Goal: Task Accomplishment & Management: Manage account settings

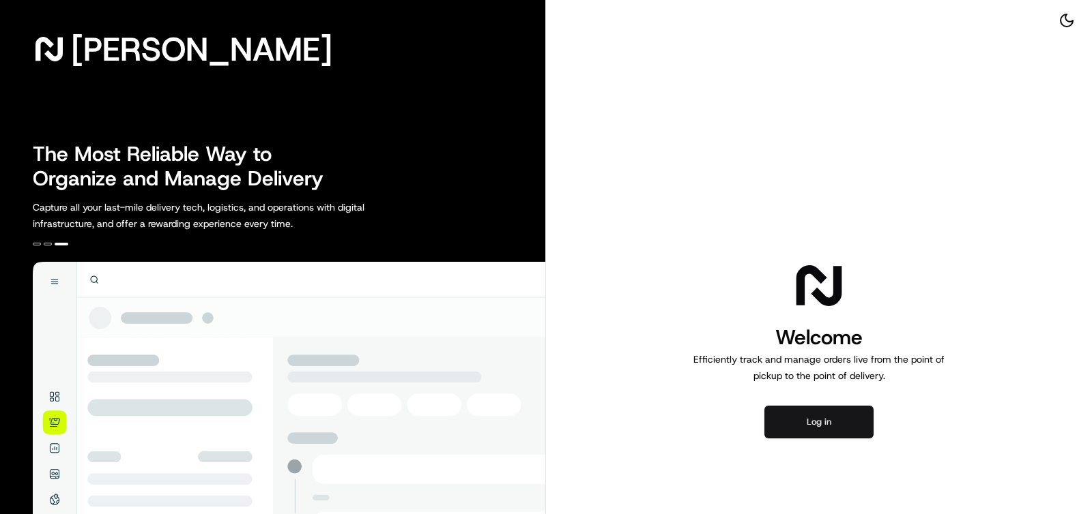
click at [797, 422] on button "Log in" at bounding box center [818, 422] width 109 height 33
